Goal: Transaction & Acquisition: Purchase product/service

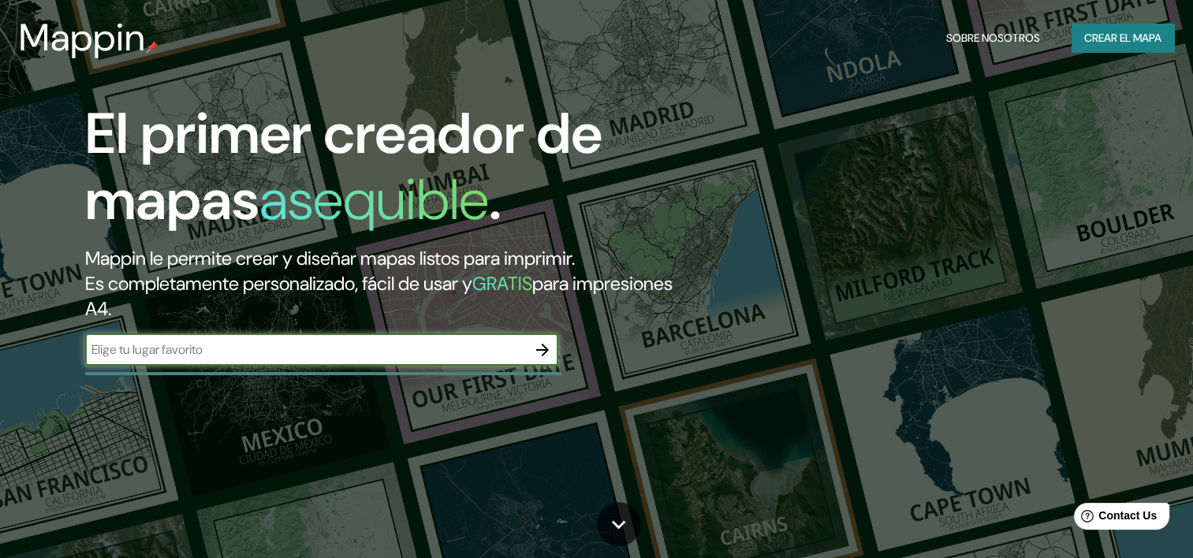
click at [337, 348] on input "text" at bounding box center [305, 350] width 441 height 18
paste input "La Lagunilla •Monumento al boxeador•"
click at [167, 348] on input "La Lagunilla •Monumento al boxeador" at bounding box center [305, 350] width 441 height 18
click at [272, 331] on div "El primer creador de mapas asequible . Mappin le permite crear y diseñar mapas …" at bounding box center [383, 241] width 716 height 281
drag, startPoint x: 425, startPoint y: 344, endPoint x: 17, endPoint y: 302, distance: 410.5
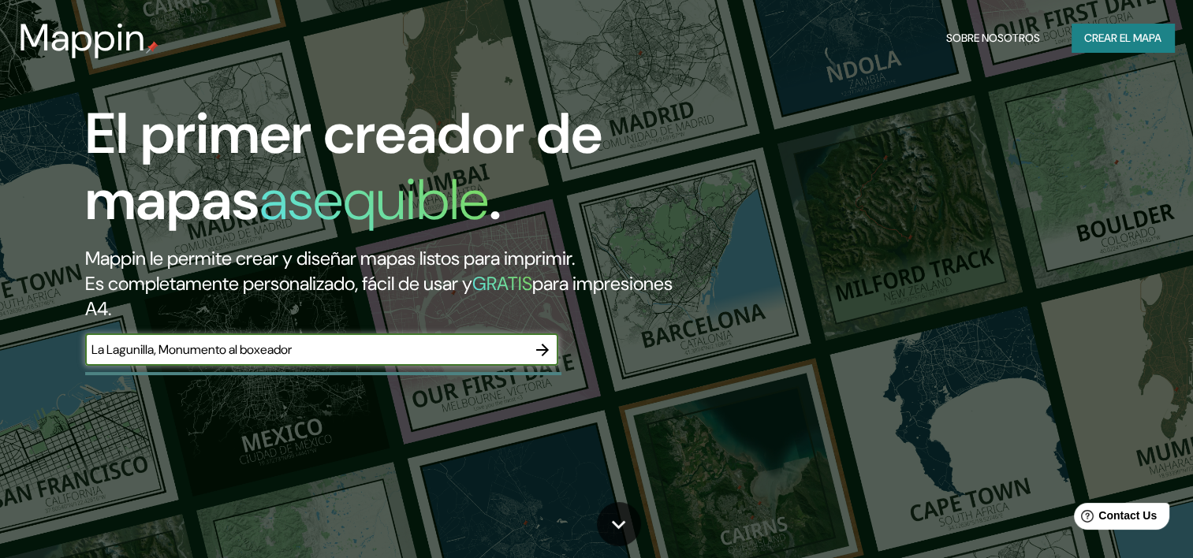
click at [17, 302] on div "El primer creador de mapas asequible . Mappin le permite crear y diseñar mapas …" at bounding box center [596, 279] width 1193 height 558
paste input "Pje. [PERSON_NAME][STREET_ADDRESS][PERSON_NAME]"
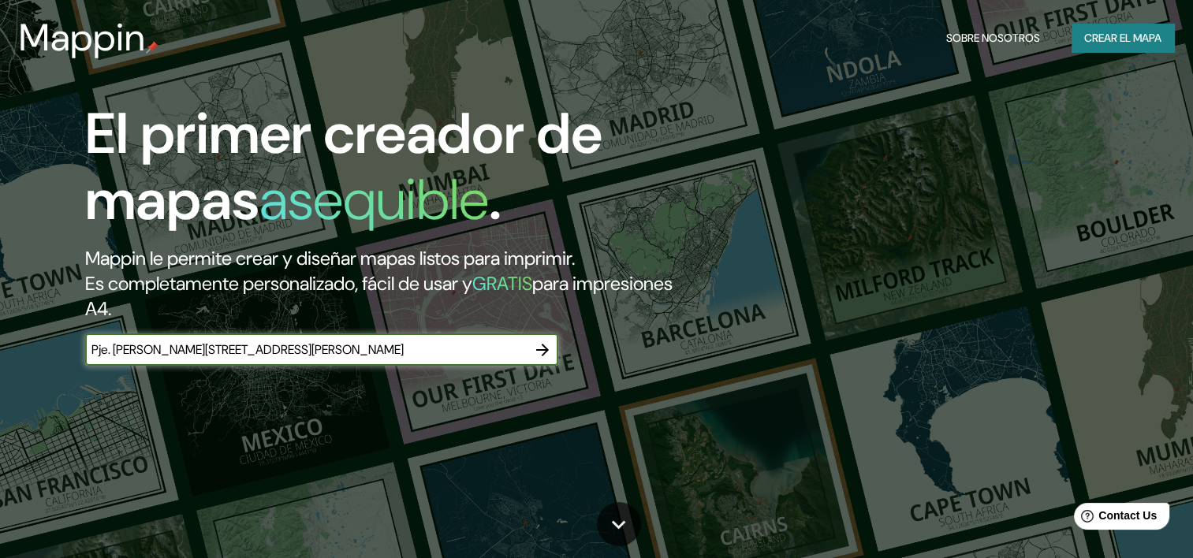
scroll to position [0, 37]
type input "Pje. [PERSON_NAME][STREET_ADDRESS][PERSON_NAME]"
click at [550, 356] on icon "button" at bounding box center [542, 350] width 19 height 19
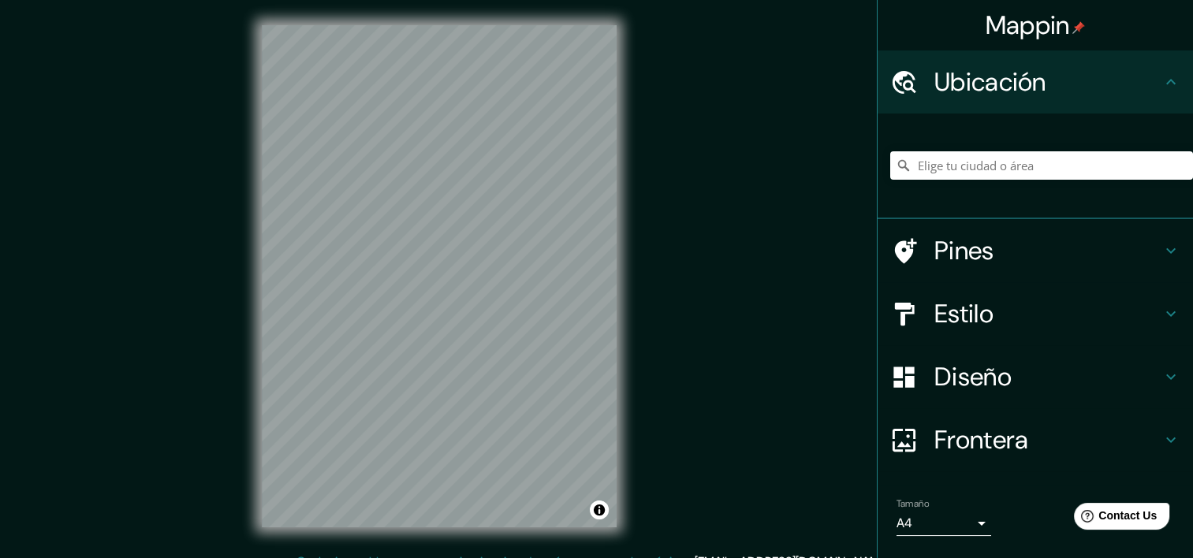
click at [643, 262] on div "© Mapbox © OpenStreetMap Improve this map" at bounding box center [439, 276] width 1074 height 502
click at [998, 169] on input "Elige tu ciudad o área" at bounding box center [1041, 165] width 303 height 28
click at [965, 160] on input "[GEOGRAPHIC_DATA], [GEOGRAPHIC_DATA]" at bounding box center [1041, 165] width 303 height 28
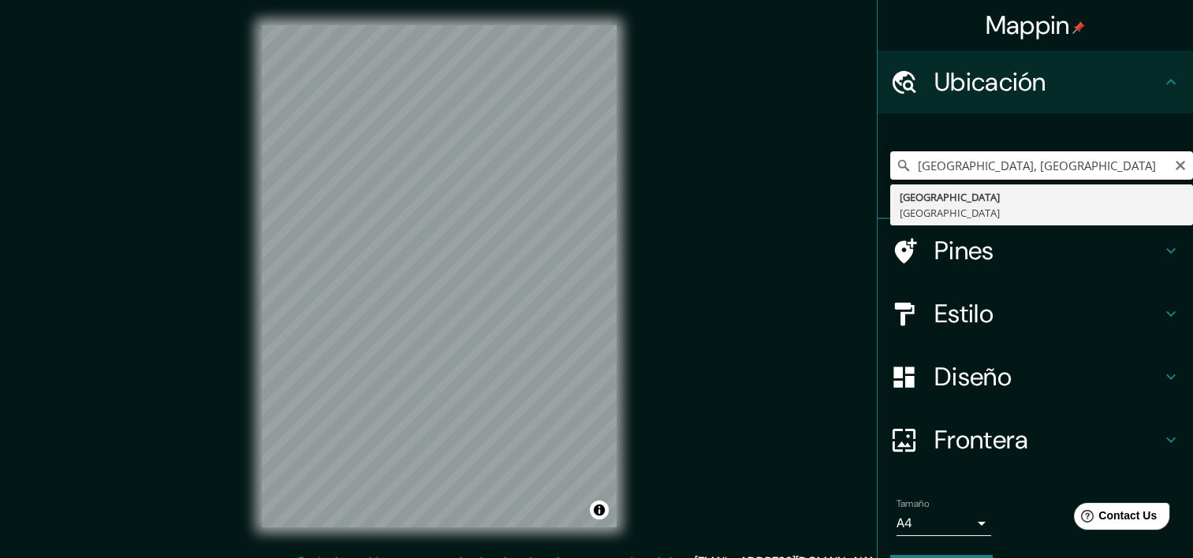
click at [1041, 167] on input "[GEOGRAPHIC_DATA], [GEOGRAPHIC_DATA]" at bounding box center [1041, 165] width 303 height 28
click at [1061, 162] on input "[GEOGRAPHIC_DATA], [GEOGRAPHIC_DATA]" at bounding box center [1041, 165] width 303 height 28
click at [908, 166] on input "[GEOGRAPHIC_DATA], [GEOGRAPHIC_DATA]" at bounding box center [1041, 165] width 303 height 28
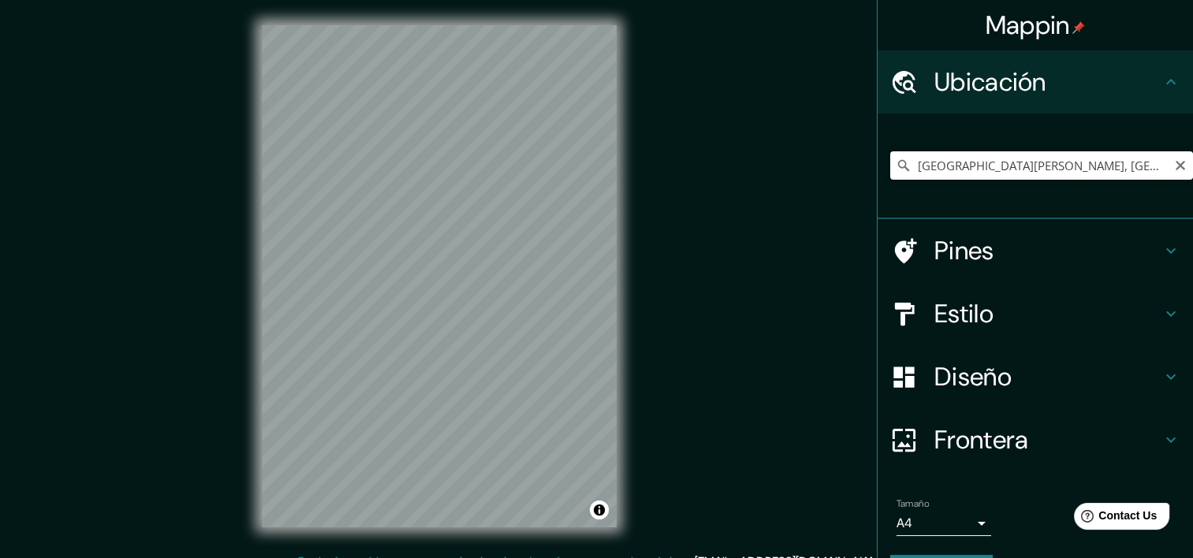
click at [927, 167] on input "[GEOGRAPHIC_DATA][PERSON_NAME], [GEOGRAPHIC_DATA]" at bounding box center [1041, 165] width 303 height 28
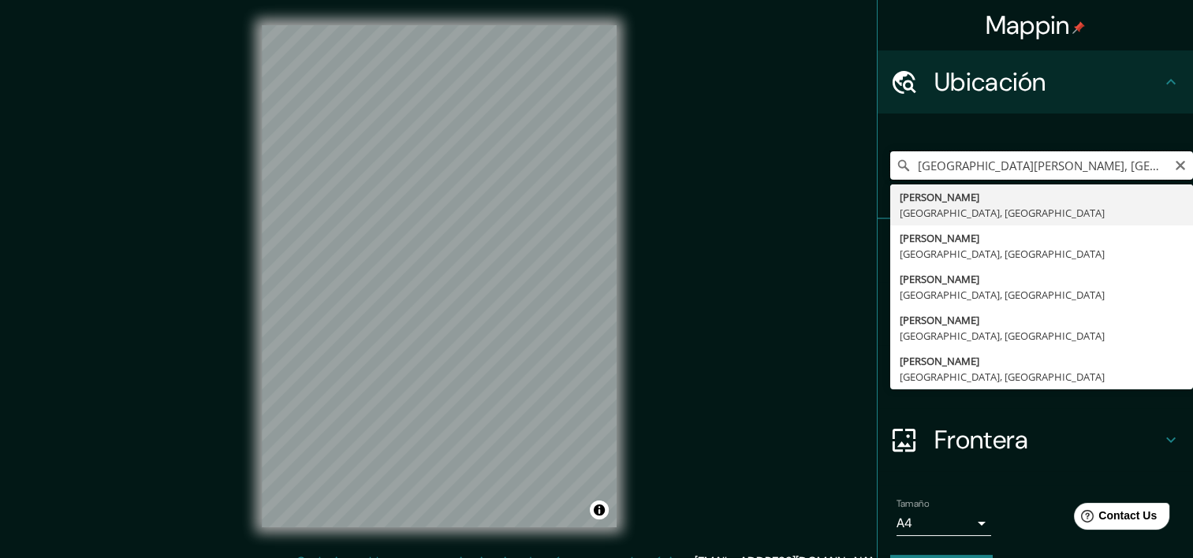
click at [927, 167] on input "[GEOGRAPHIC_DATA][PERSON_NAME], [GEOGRAPHIC_DATA]" at bounding box center [1041, 165] width 303 height 28
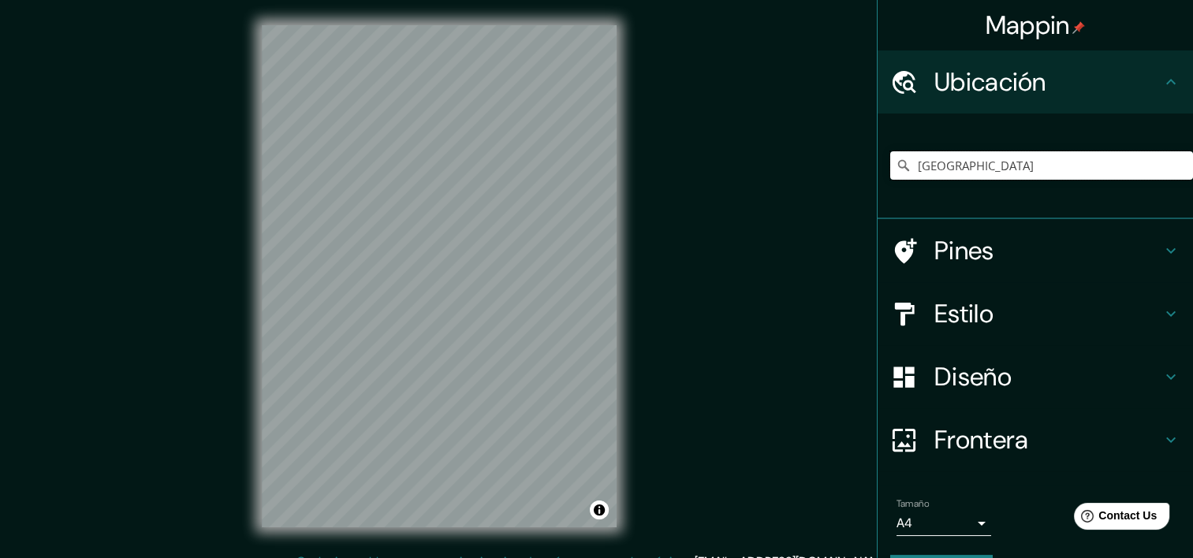
type input "[GEOGRAPHIC_DATA]"
